Goal: Find specific page/section: Find specific page/section

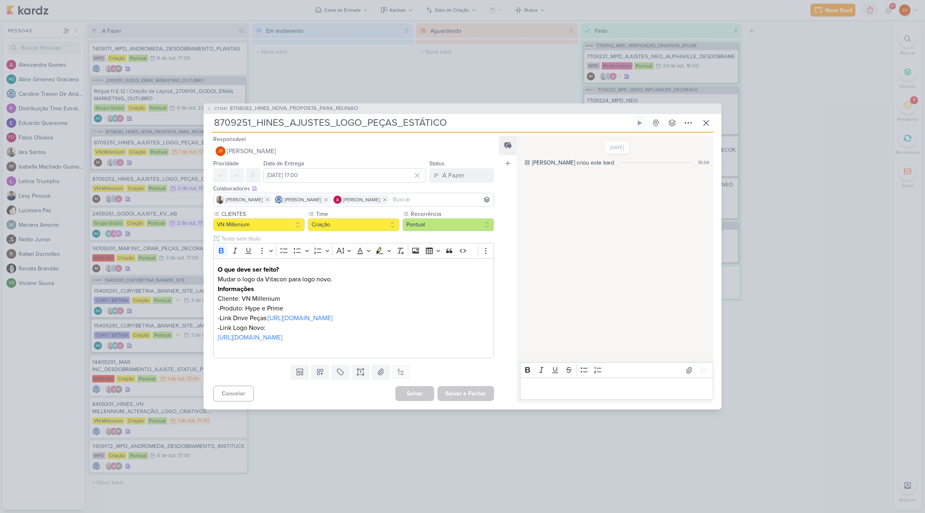
click at [829, 66] on div "CT1341 8708082_HINES_NOVA_PROPOSTA_PARA_REUNIAO 8709251_HINES_AJUSTES_LOGO_PEÇA…" at bounding box center [462, 256] width 925 height 513
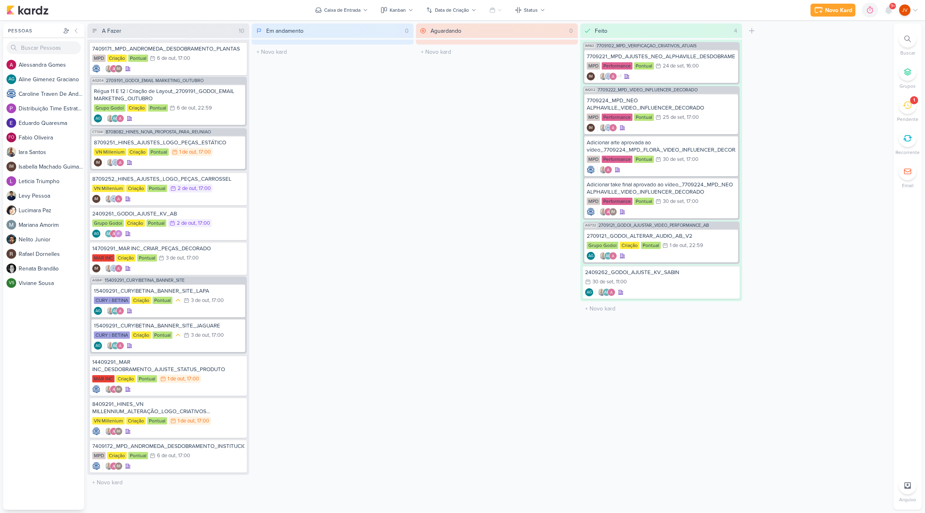
click at [910, 103] on icon at bounding box center [907, 105] width 9 height 9
click at [208, 144] on div "8709251_HINES_AJUSTES_LOGO_PEÇAS_ESTÁTICO" at bounding box center [168, 142] width 149 height 7
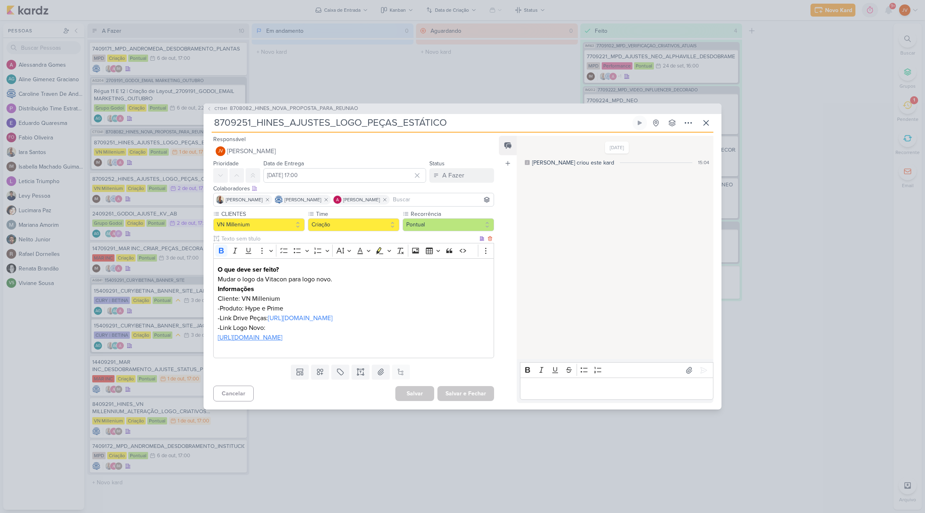
click at [282, 342] on link "[URL][DOMAIN_NAME]" at bounding box center [250, 338] width 65 height 8
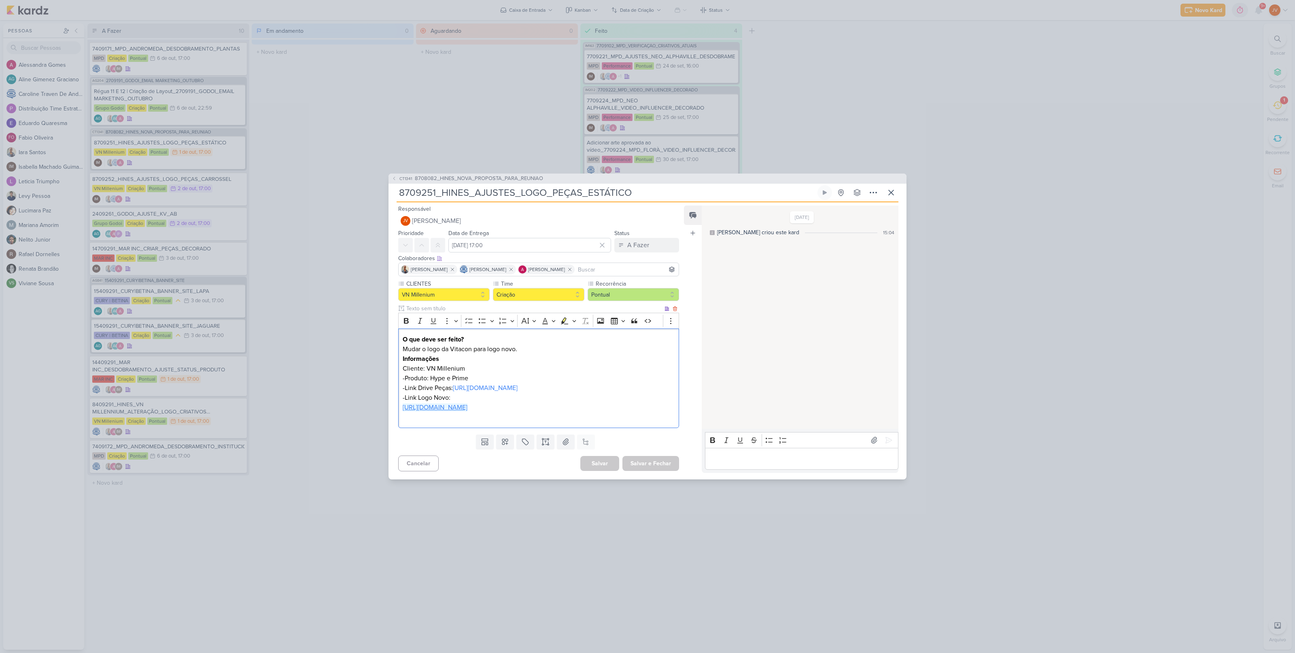
click at [467, 411] on link "[URL][DOMAIN_NAME]" at bounding box center [435, 407] width 65 height 8
click at [517, 185] on input "8709251_HINES_AJUSTES_LOGO_PEÇAS_ESTÁTICO" at bounding box center [606, 192] width 419 height 15
click at [521, 185] on input "8709251_HINES_AJUSTES_LOGO_PEÇAS_ESTÁTICO" at bounding box center [606, 192] width 419 height 15
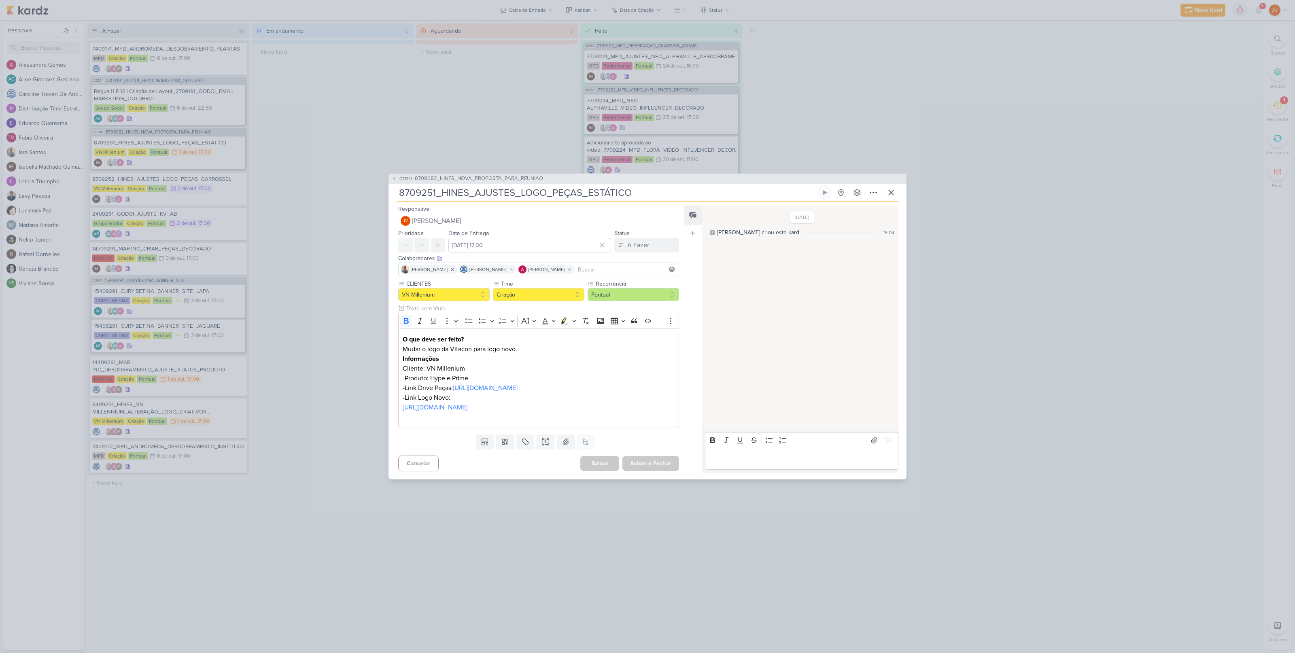
scroll to position [0, 0]
click at [619, 186] on input "8709251_HINES_AJUSTES_LOGO_PEÇAS_ESTÁTICO" at bounding box center [606, 192] width 419 height 15
drag, startPoint x: 629, startPoint y: 188, endPoint x: 384, endPoint y: 181, distance: 244.5
click at [384, 181] on div "CT1341 8708082_HINES_NOVA_PROPOSTA_PARA_REUNIAO 8709251_HINES_AJUSTES_LOGO_PEÇA…" at bounding box center [647, 326] width 1295 height 653
